Goal: Find specific page/section: Find specific page/section

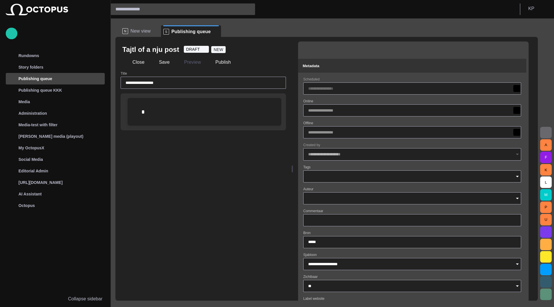
drag, startPoint x: 449, startPoint y: 167, endPoint x: 295, endPoint y: 185, distance: 155.3
click at [293, 173] on div at bounding box center [292, 169] width 1 height 7
click at [329, 178] on input "Tags" at bounding box center [410, 177] width 204 height 6
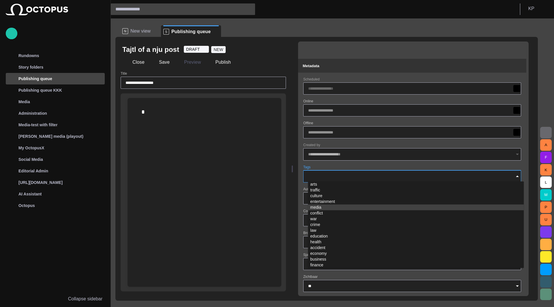
click at [329, 205] on td "media" at bounding box center [416, 208] width 216 height 6
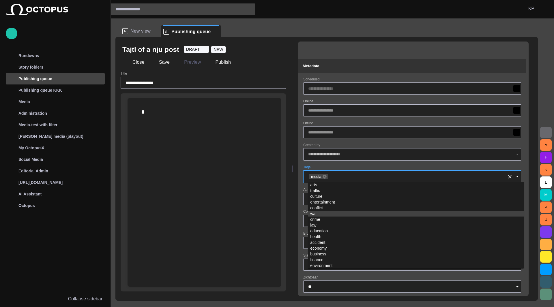
click at [329, 212] on td "war" at bounding box center [416, 214] width 216 height 6
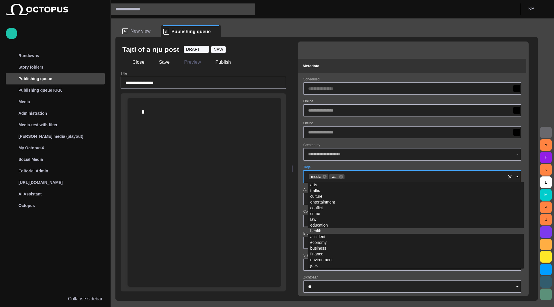
click at [330, 234] on td "health" at bounding box center [416, 231] width 216 height 6
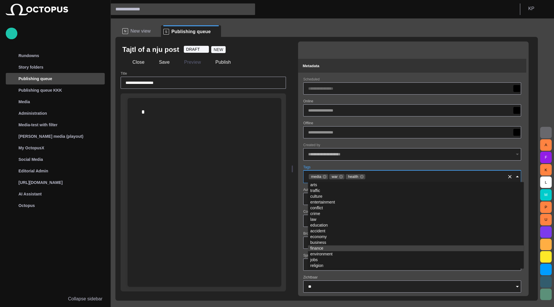
click at [330, 247] on td "finance" at bounding box center [416, 249] width 216 height 6
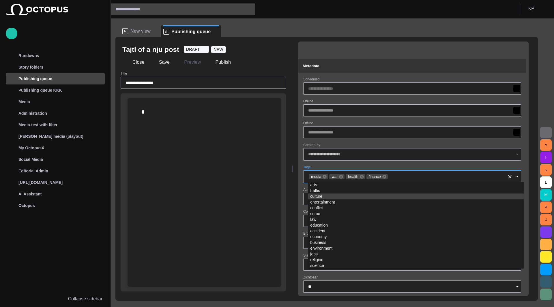
click at [347, 67] on div "Metadata" at bounding box center [412, 65] width 219 height 7
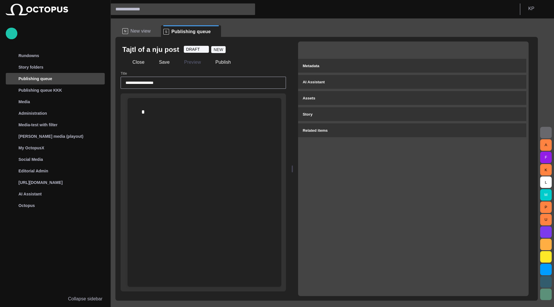
click at [339, 98] on div "Assets" at bounding box center [412, 98] width 219 height 7
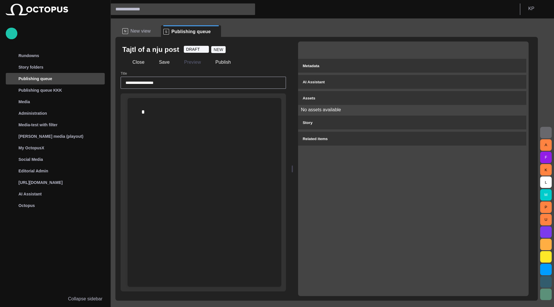
click at [340, 85] on div "AI Assistant" at bounding box center [412, 82] width 219 height 7
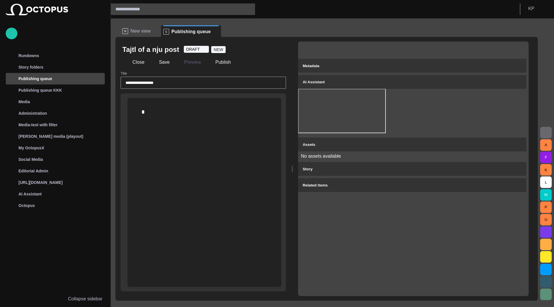
click at [341, 67] on div "Metadata" at bounding box center [412, 65] width 219 height 7
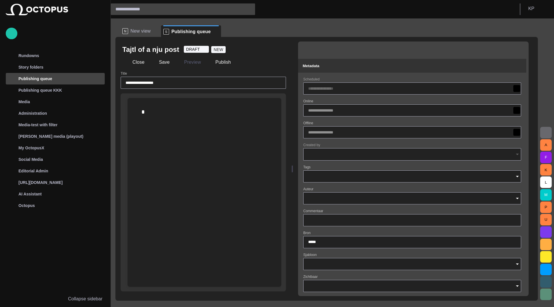
type input "**********"
type input "**"
